Goal: Task Accomplishment & Management: Manage account settings

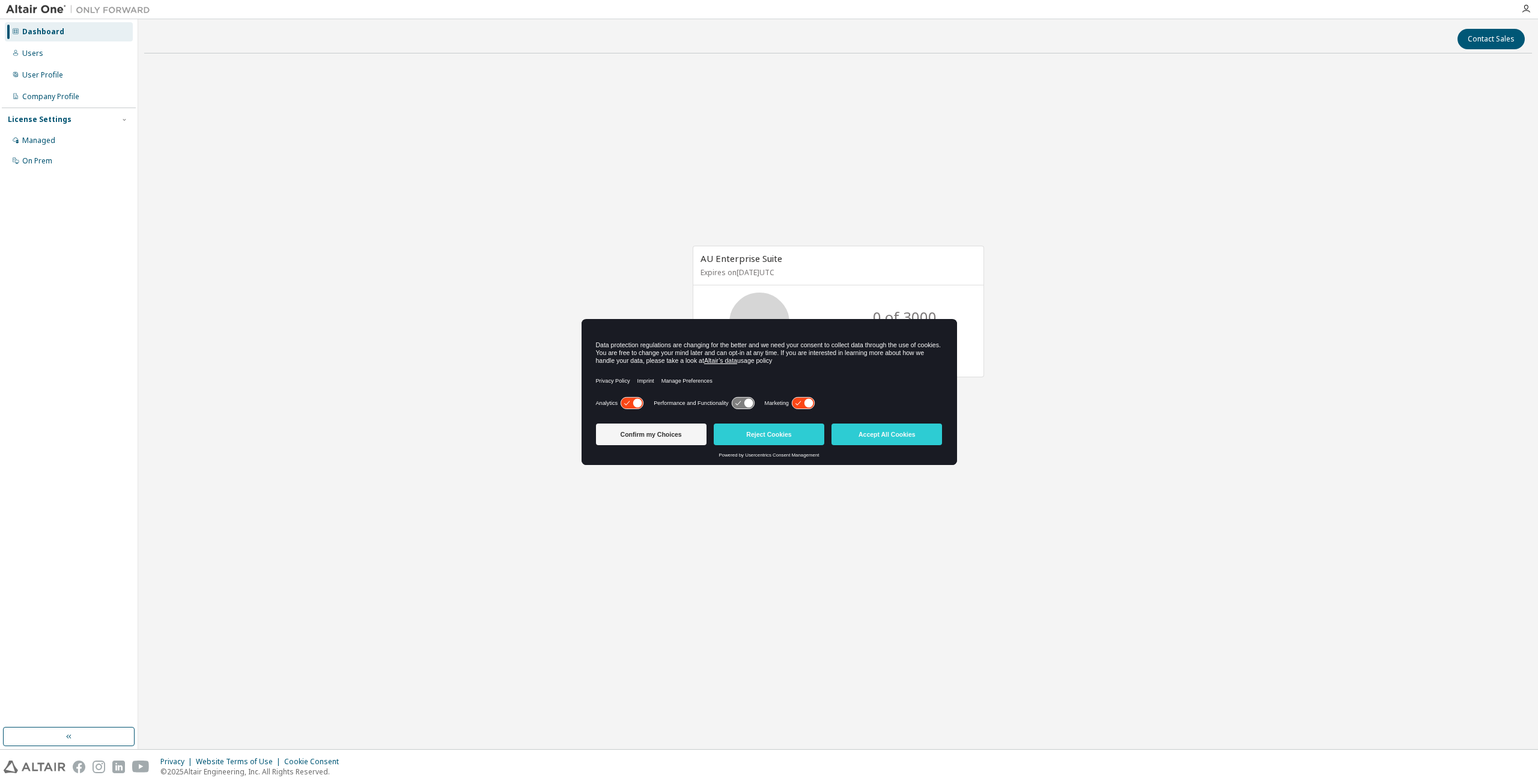
click at [626, 401] on icon at bounding box center [631, 403] width 22 height 11
click at [798, 400] on icon at bounding box center [802, 403] width 22 height 11
click at [643, 438] on button "Confirm my Choices" at bounding box center [651, 434] width 111 height 22
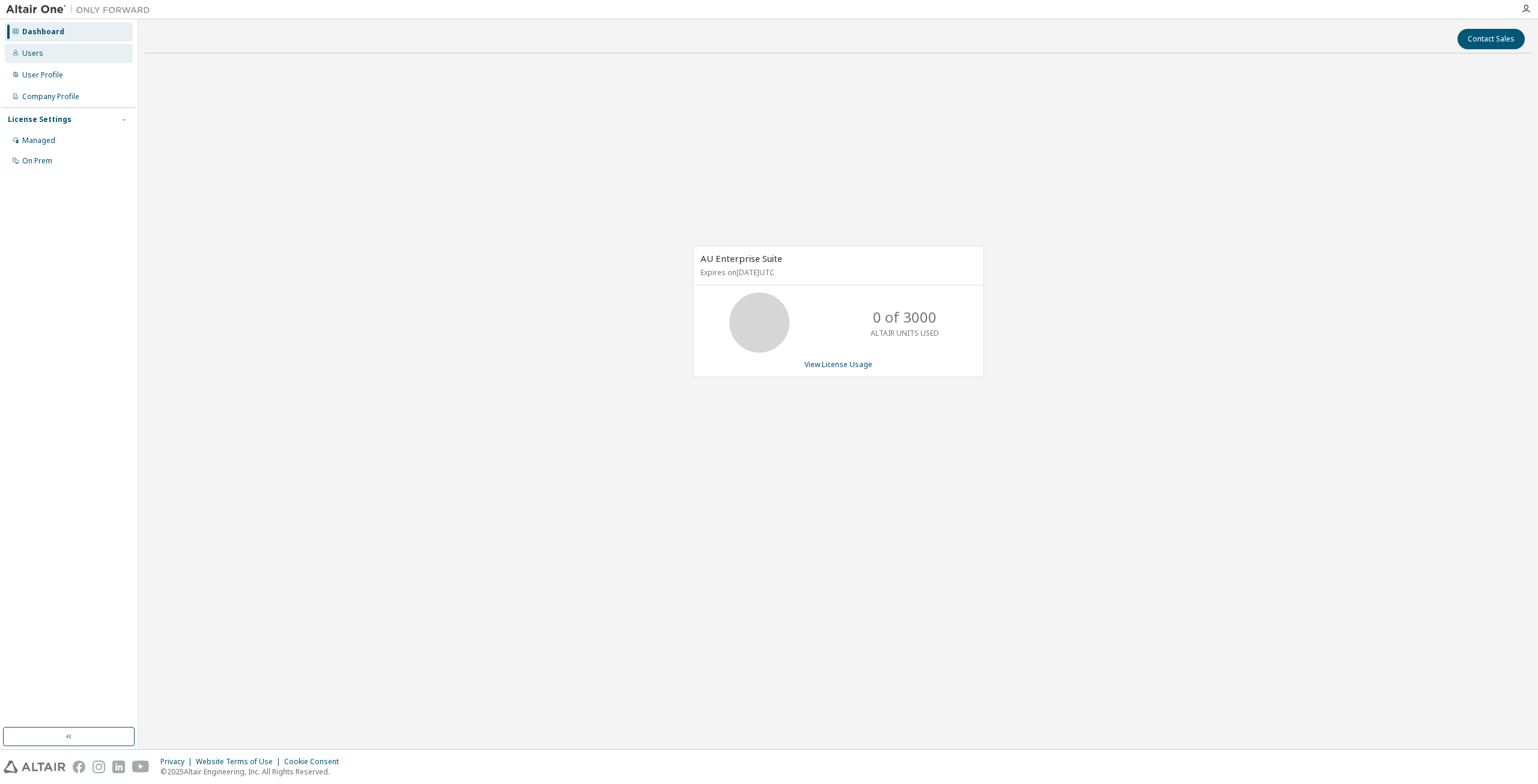
click at [41, 52] on div "Users" at bounding box center [33, 53] width 21 height 9
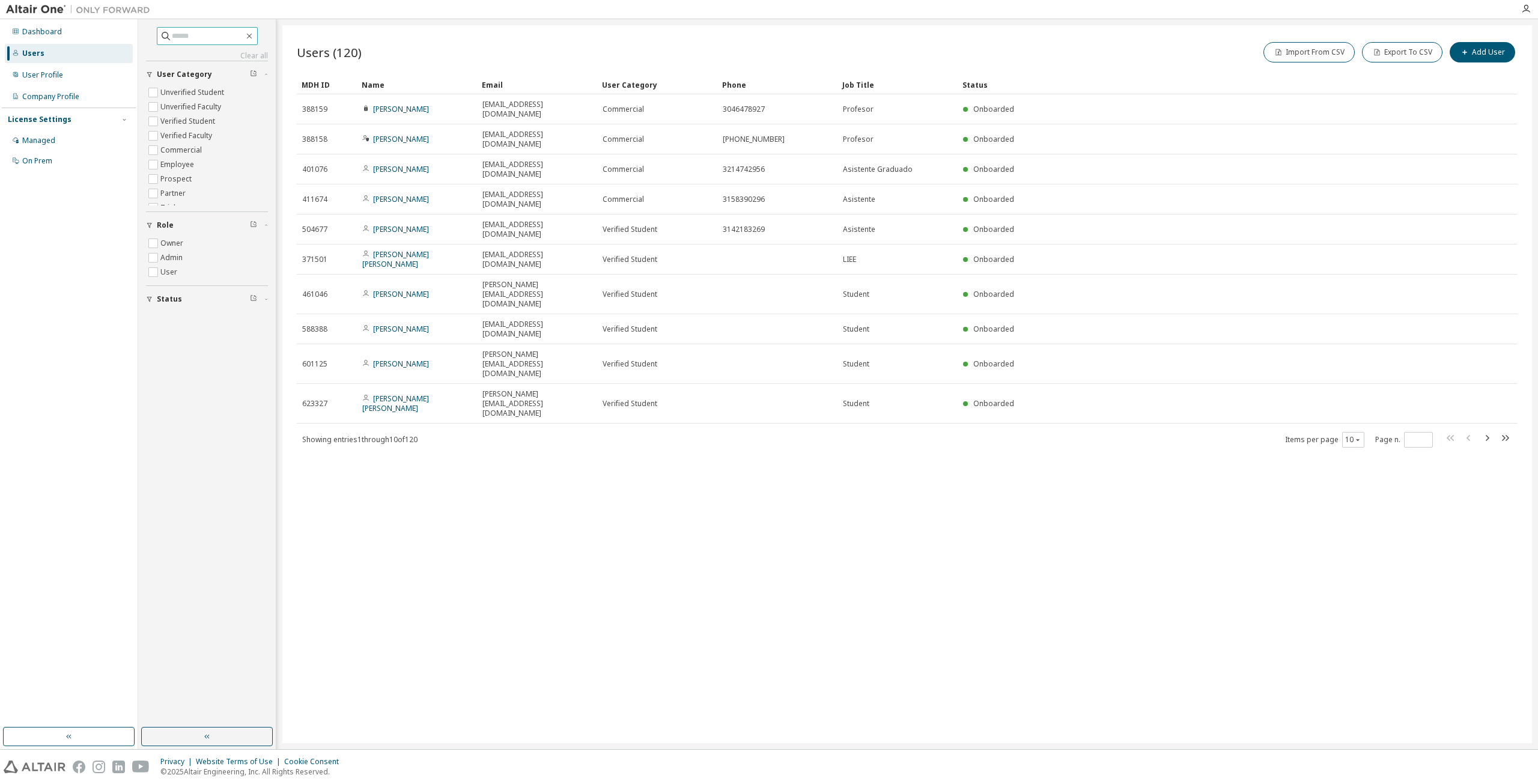
click at [192, 39] on input "text" at bounding box center [207, 36] width 72 height 12
type input "**********"
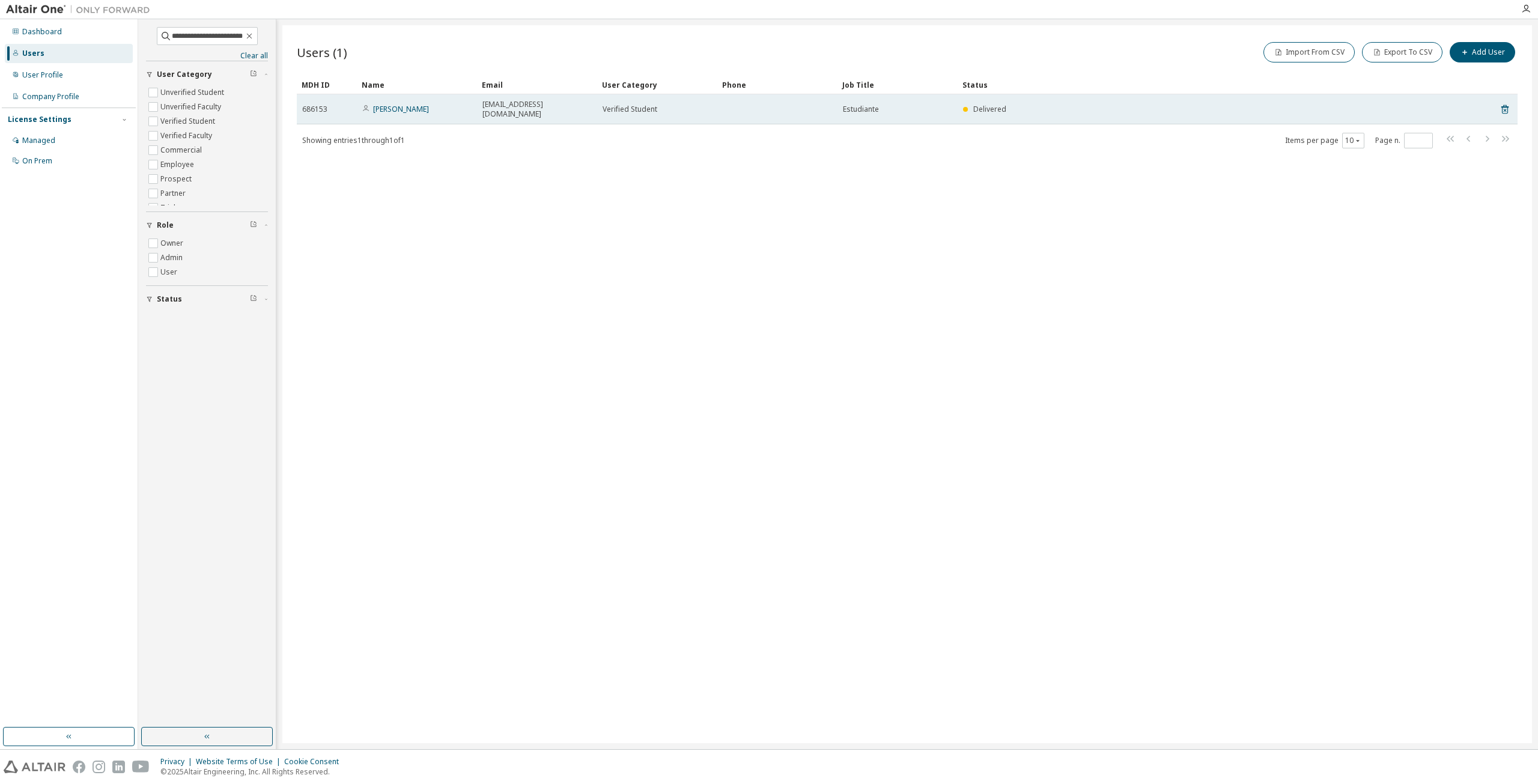
click at [317, 106] on span "686153" at bounding box center [315, 109] width 25 height 9
click at [400, 104] on link "Isabella Ruiz Jimenez" at bounding box center [401, 109] width 56 height 10
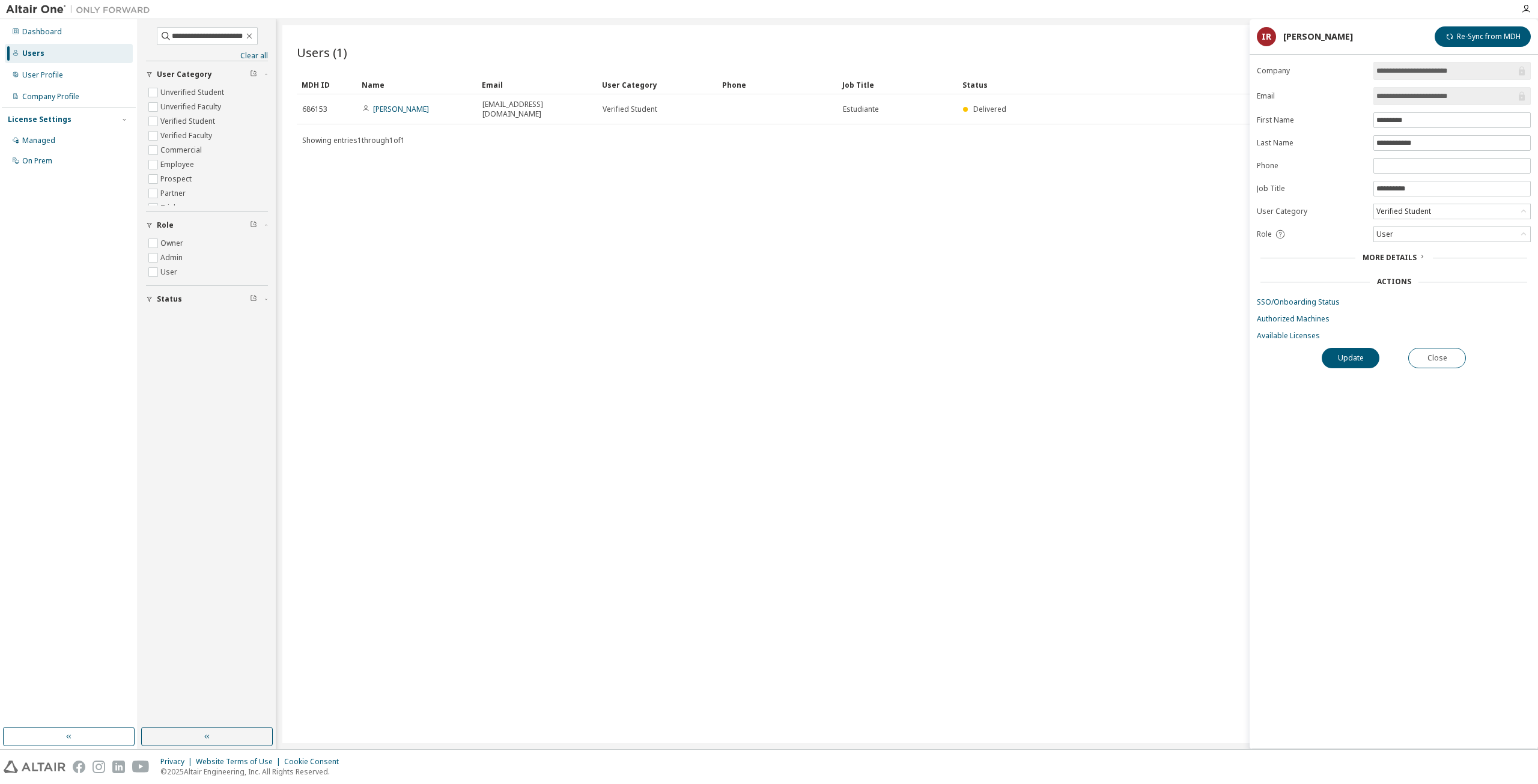
click at [1396, 255] on span "More Details" at bounding box center [1390, 257] width 54 height 10
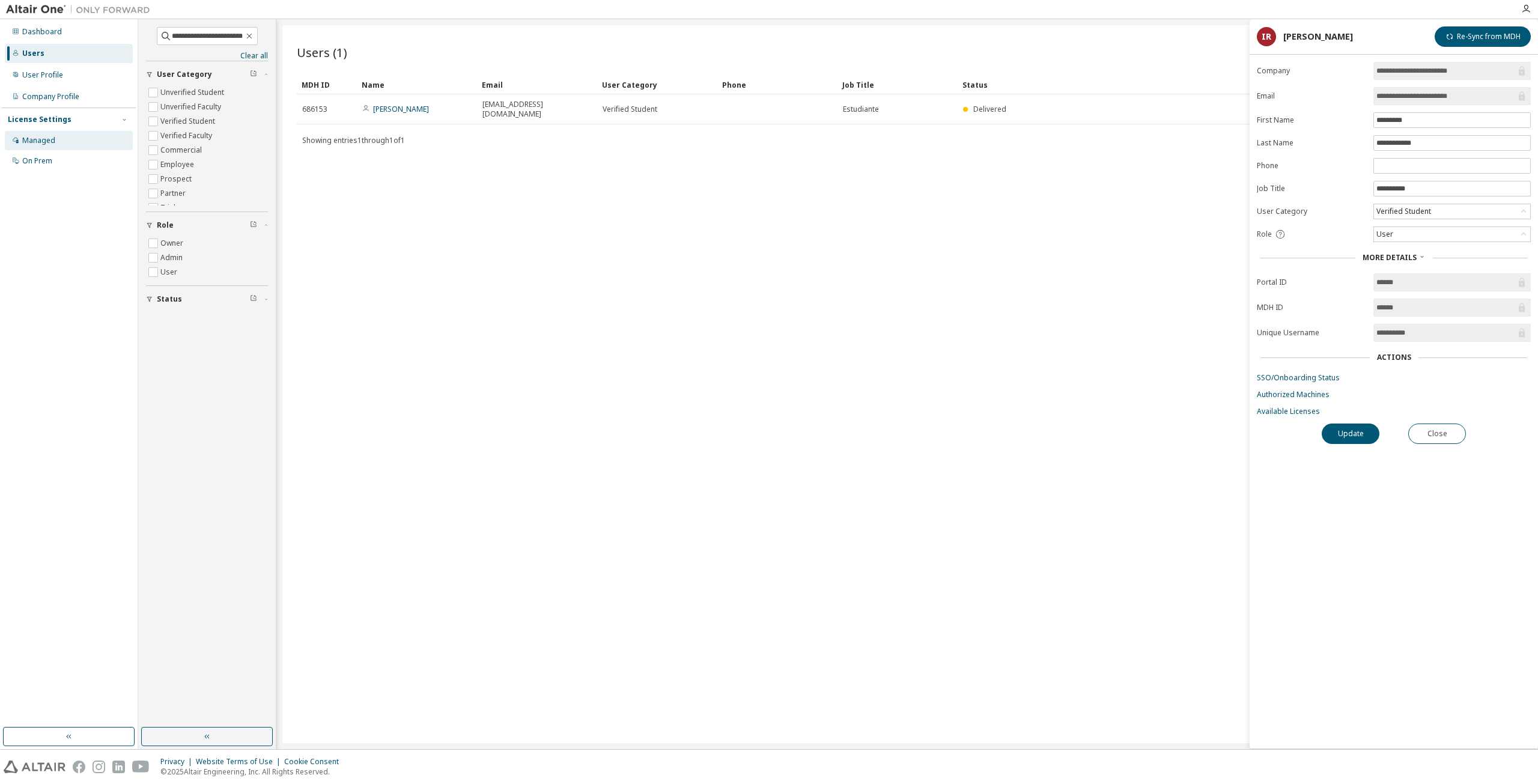
click at [31, 139] on div "Managed" at bounding box center [38, 140] width 33 height 9
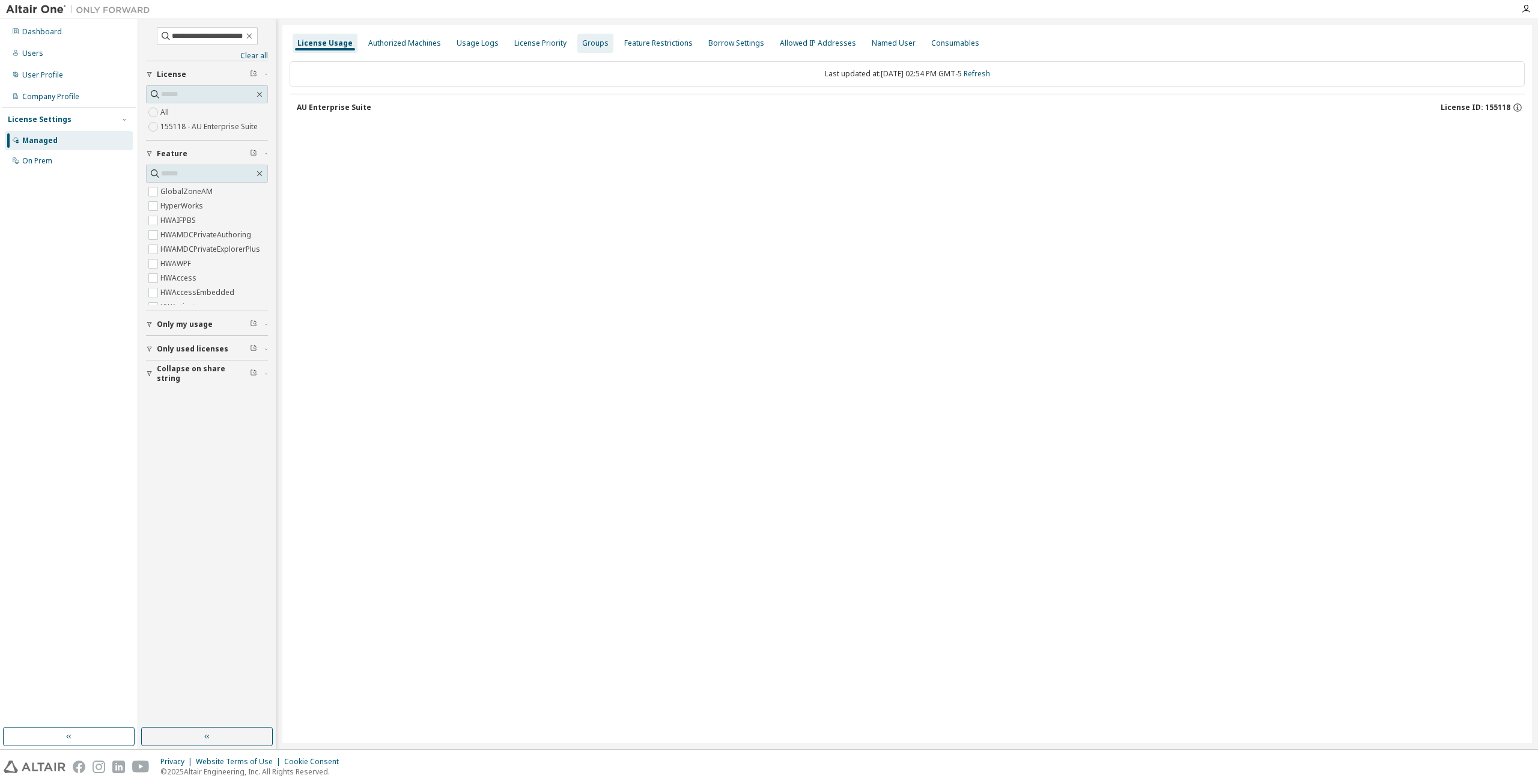
click at [599, 48] on div "Groups" at bounding box center [596, 43] width 36 height 19
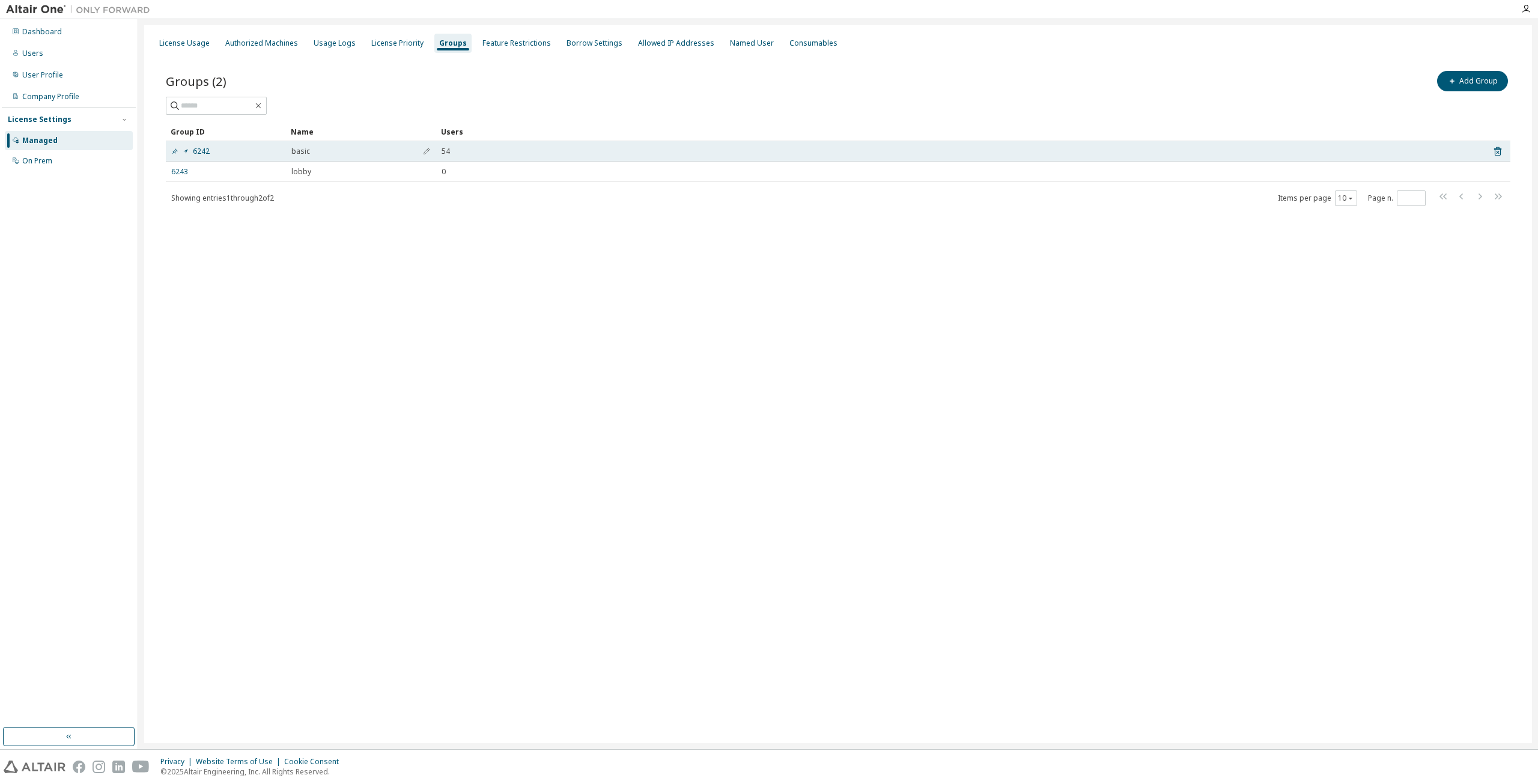
click at [302, 151] on span "basic" at bounding box center [301, 151] width 19 height 9
click at [203, 148] on link "6242" at bounding box center [190, 151] width 38 height 9
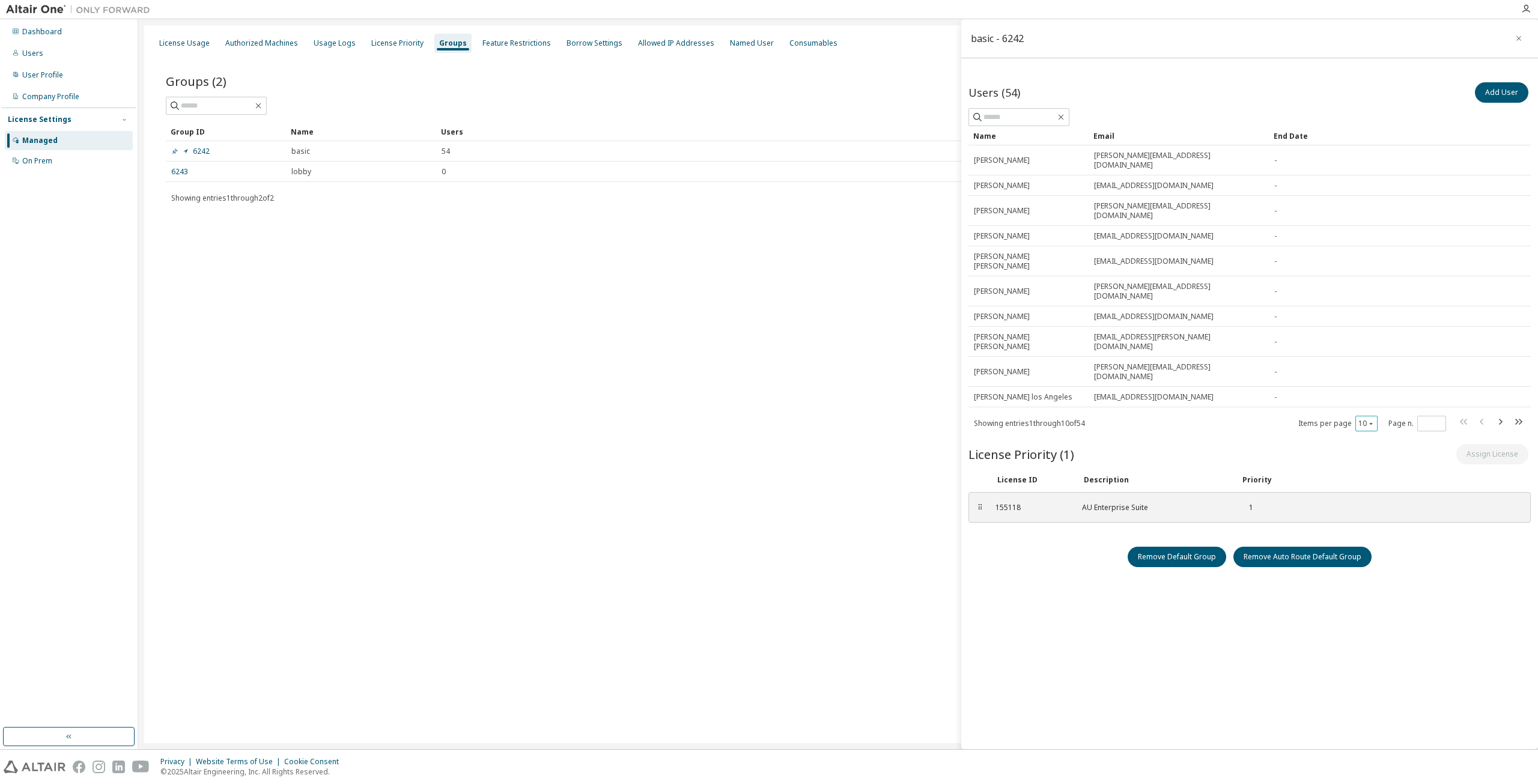
click at [1370, 420] on icon "button" at bounding box center [1371, 424] width 8 height 8
click at [1375, 436] on div "100" at bounding box center [1404, 438] width 96 height 14
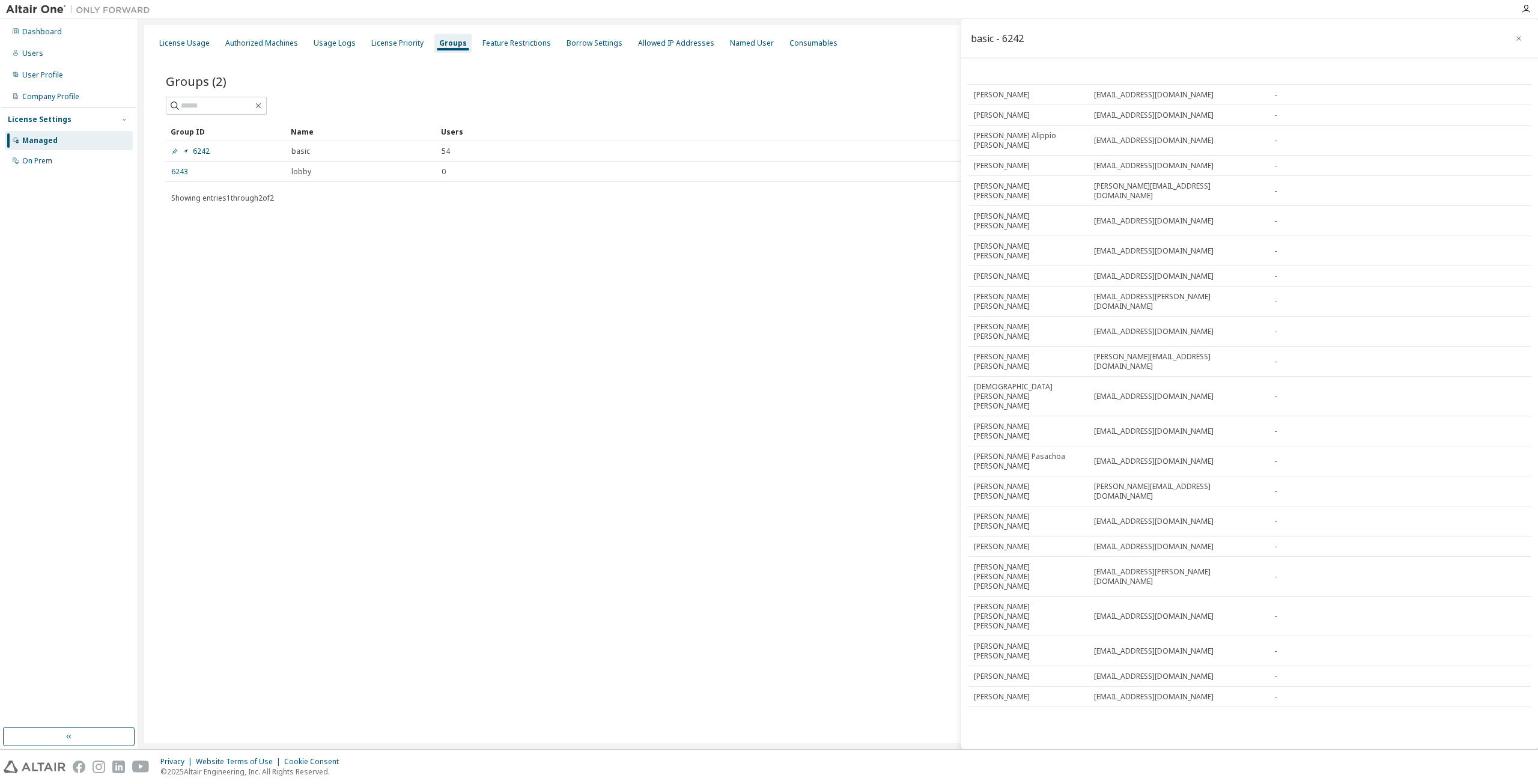
scroll to position [728, 0]
click at [30, 50] on div "Users" at bounding box center [33, 53] width 21 height 9
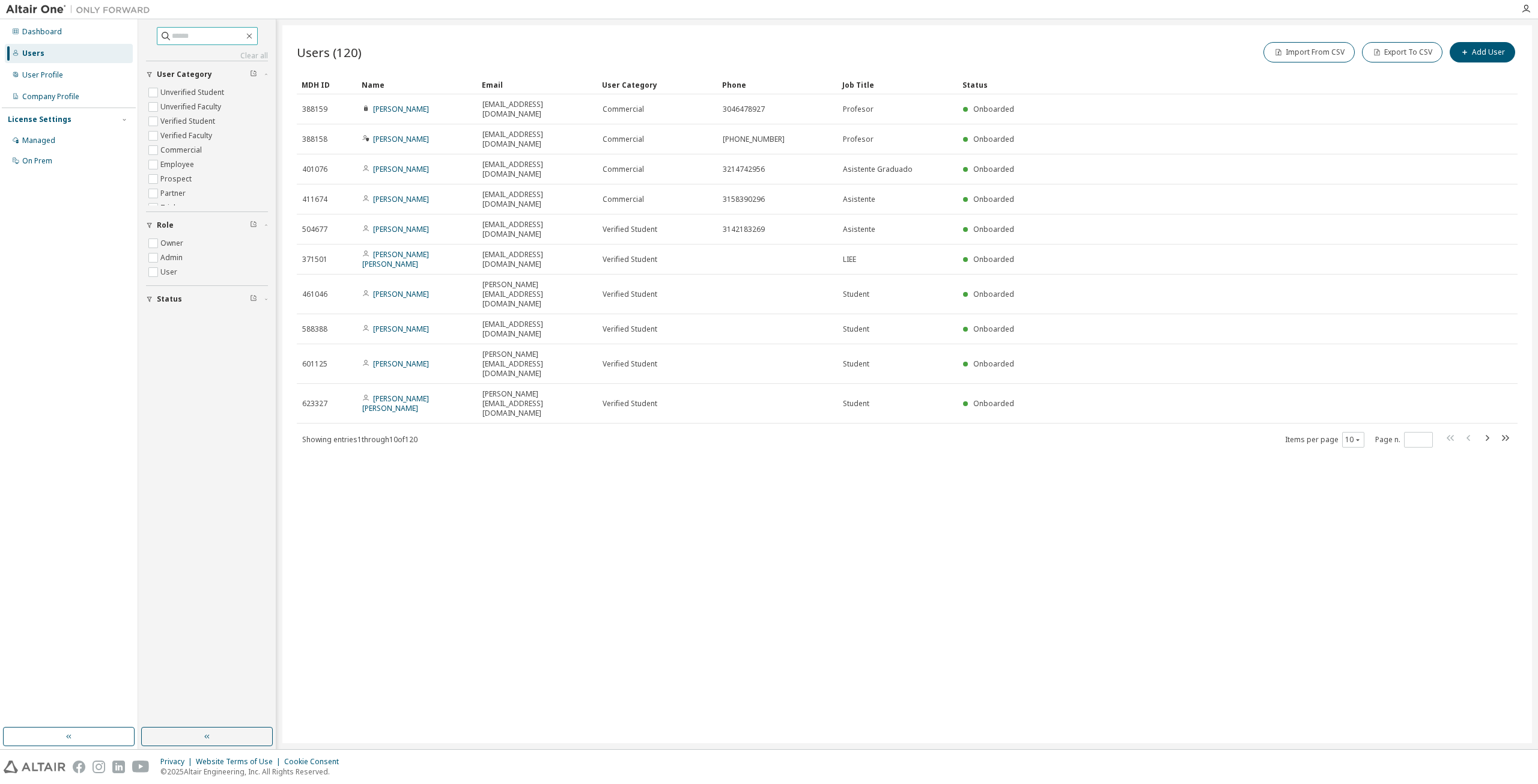
click at [174, 37] on input "text" at bounding box center [207, 36] width 72 height 12
click at [181, 38] on input "text" at bounding box center [207, 36] width 72 height 12
type input "**********"
click at [160, 36] on icon at bounding box center [165, 36] width 12 height 12
click at [180, 38] on input "**********" at bounding box center [207, 36] width 72 height 12
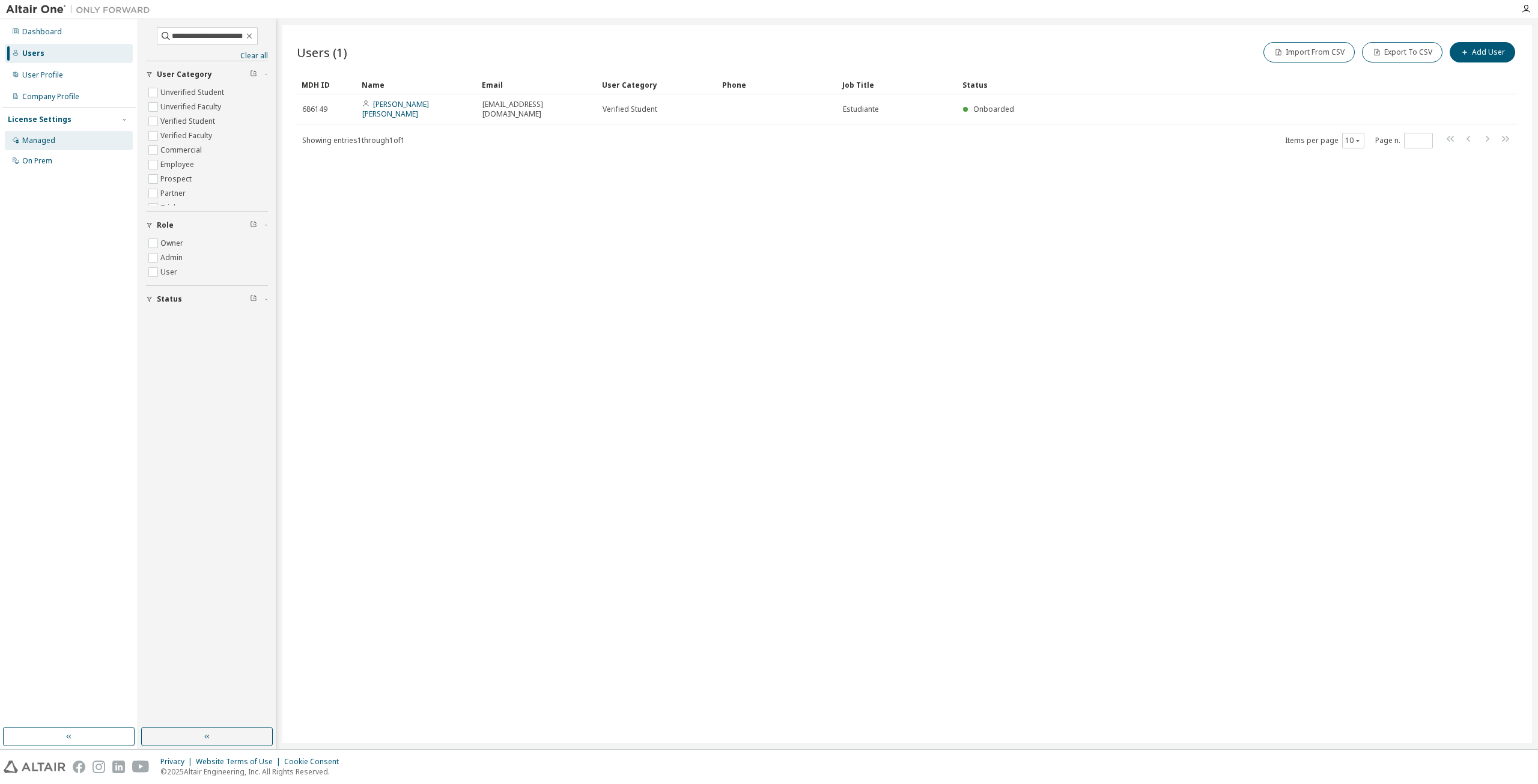
click at [41, 138] on div "Managed" at bounding box center [38, 140] width 33 height 9
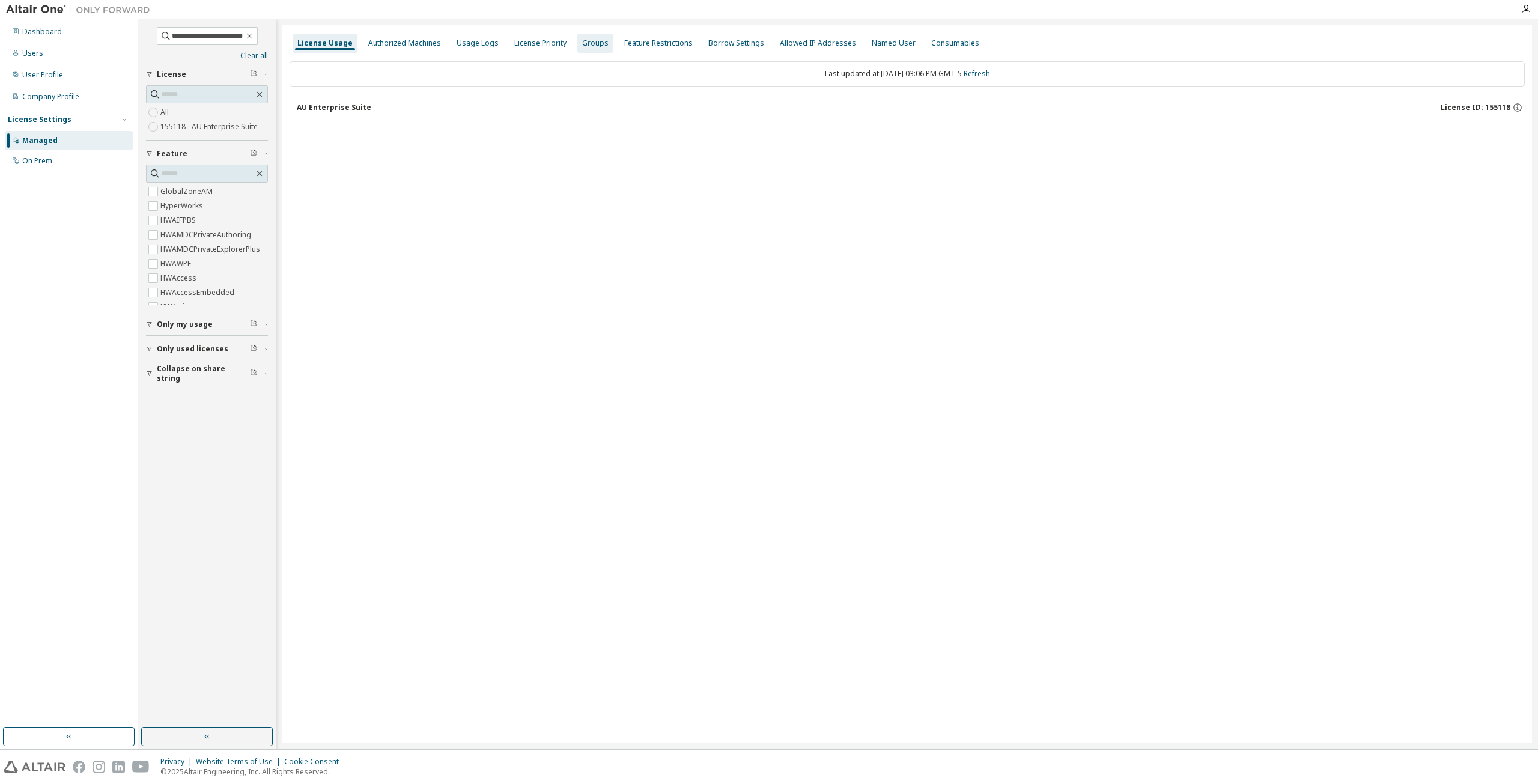
click at [582, 41] on div "Groups" at bounding box center [596, 43] width 26 height 9
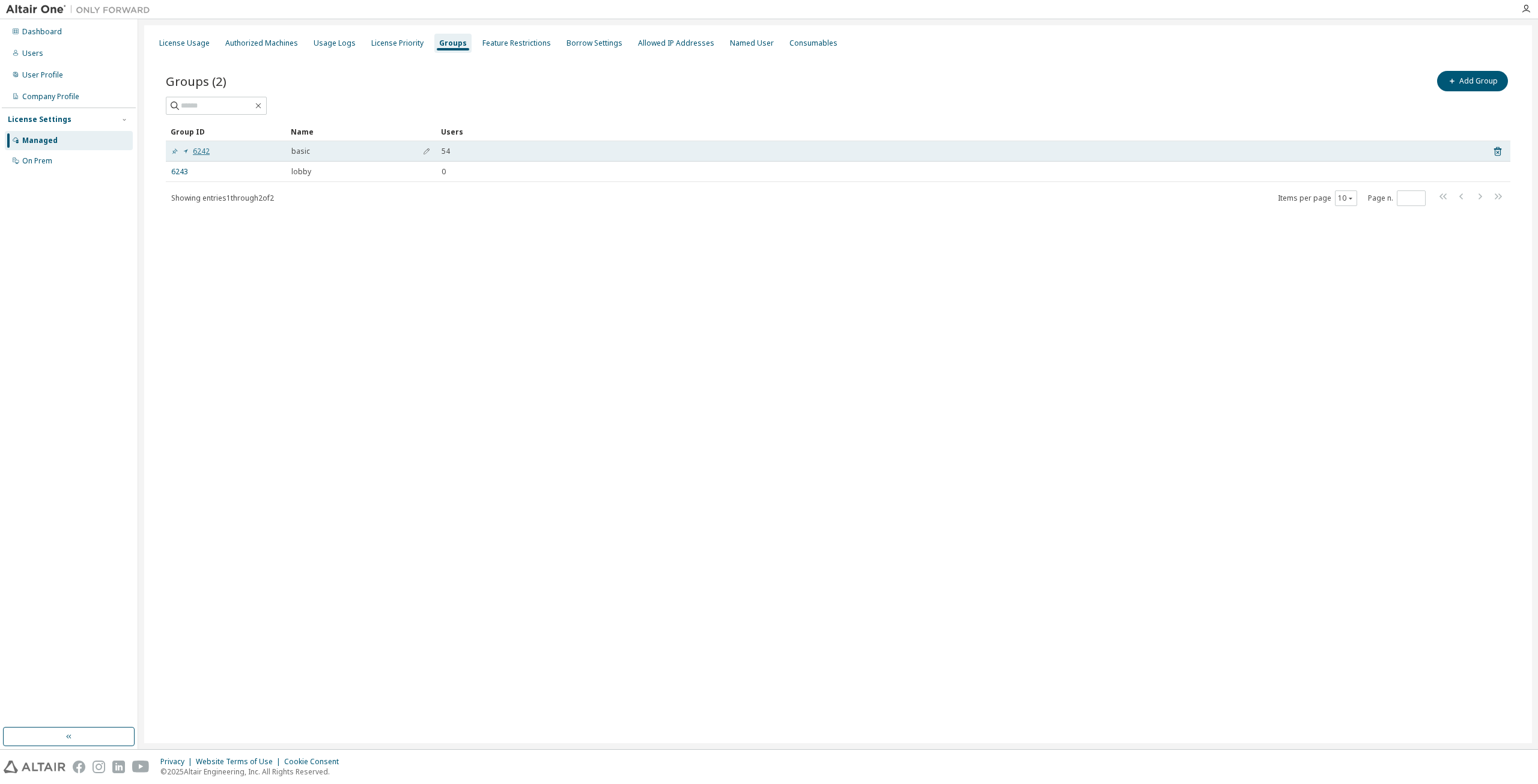
click at [202, 148] on link "6242" at bounding box center [190, 151] width 38 height 9
